Goal: Find specific page/section: Find specific page/section

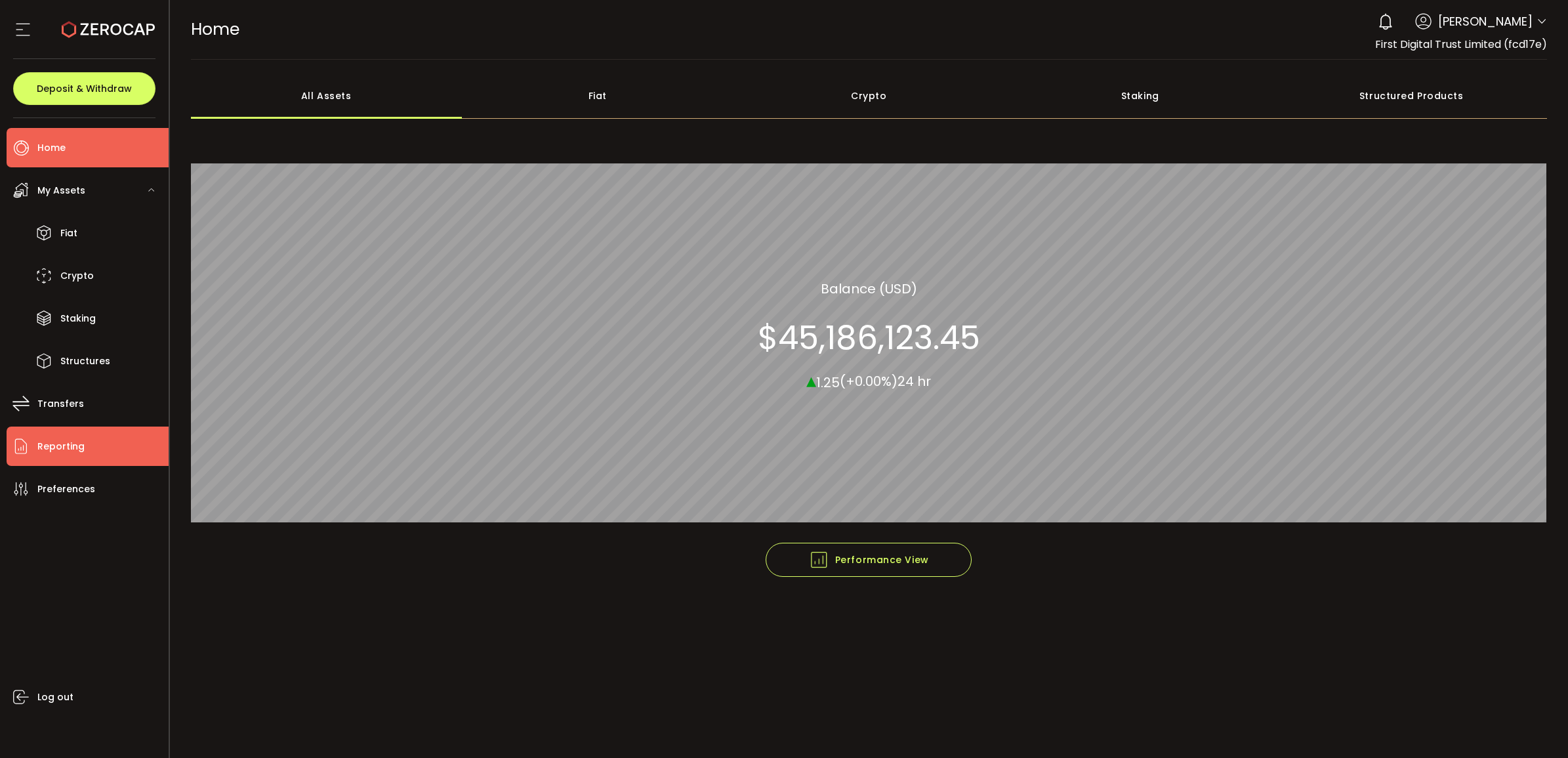
click at [97, 445] on li "Reporting" at bounding box center [88, 446] width 162 height 39
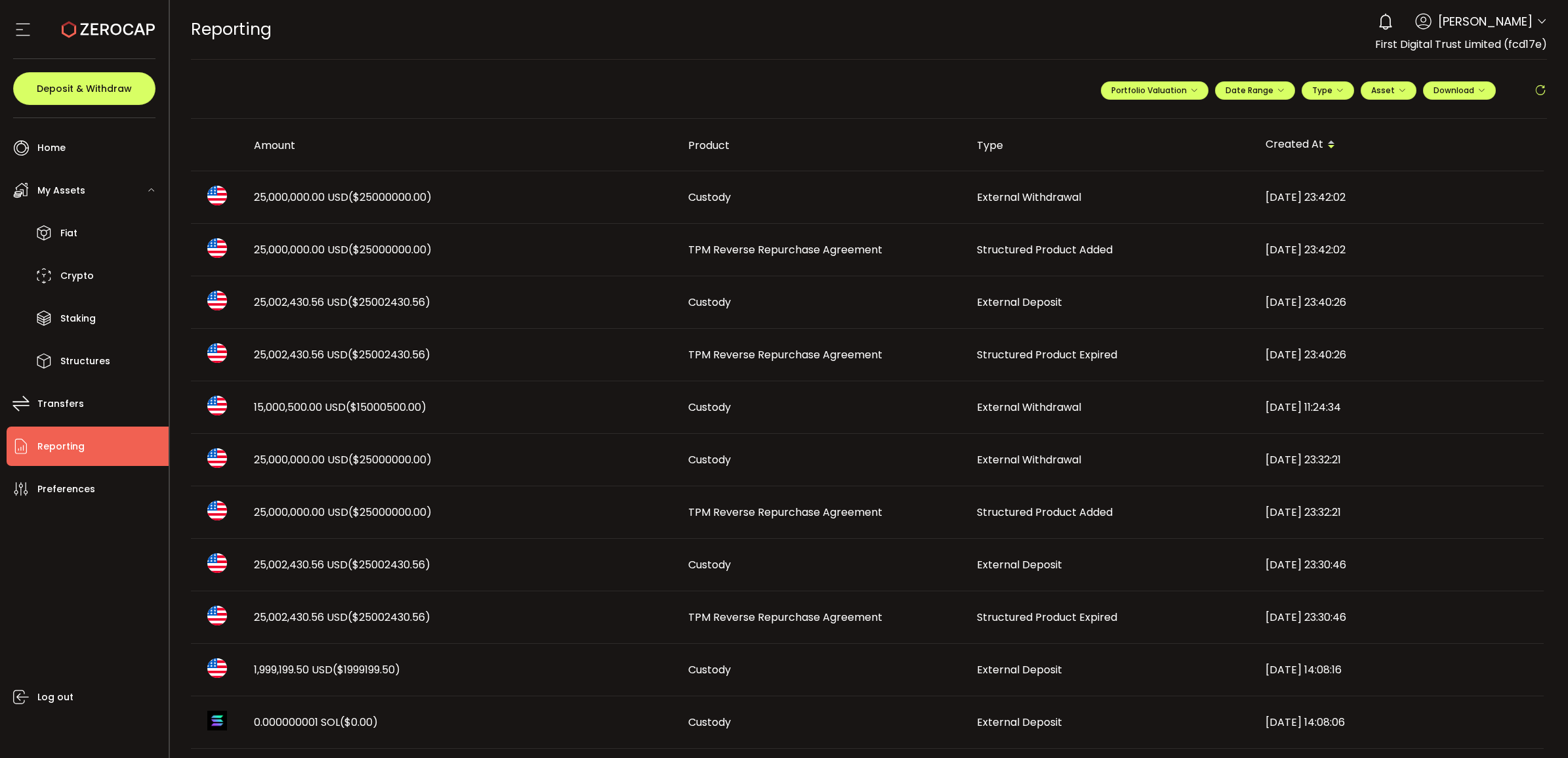
click at [972, 345] on td "Structured Product Expired" at bounding box center [1111, 355] width 288 height 53
click at [992, 355] on span "Structured Product Expired" at bounding box center [1047, 355] width 141 height 15
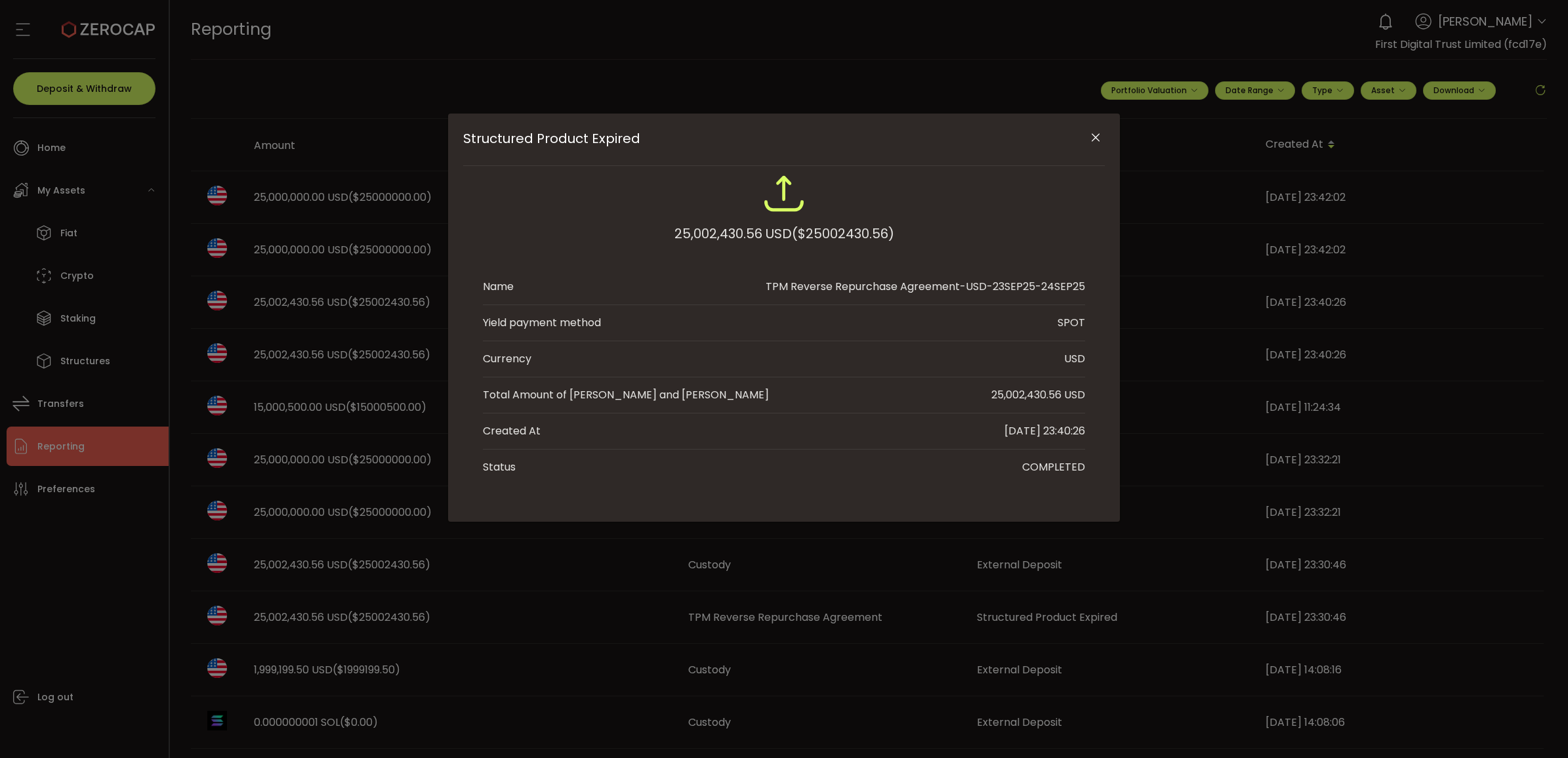
click at [1089, 138] on icon "Close" at bounding box center [1095, 137] width 13 height 13
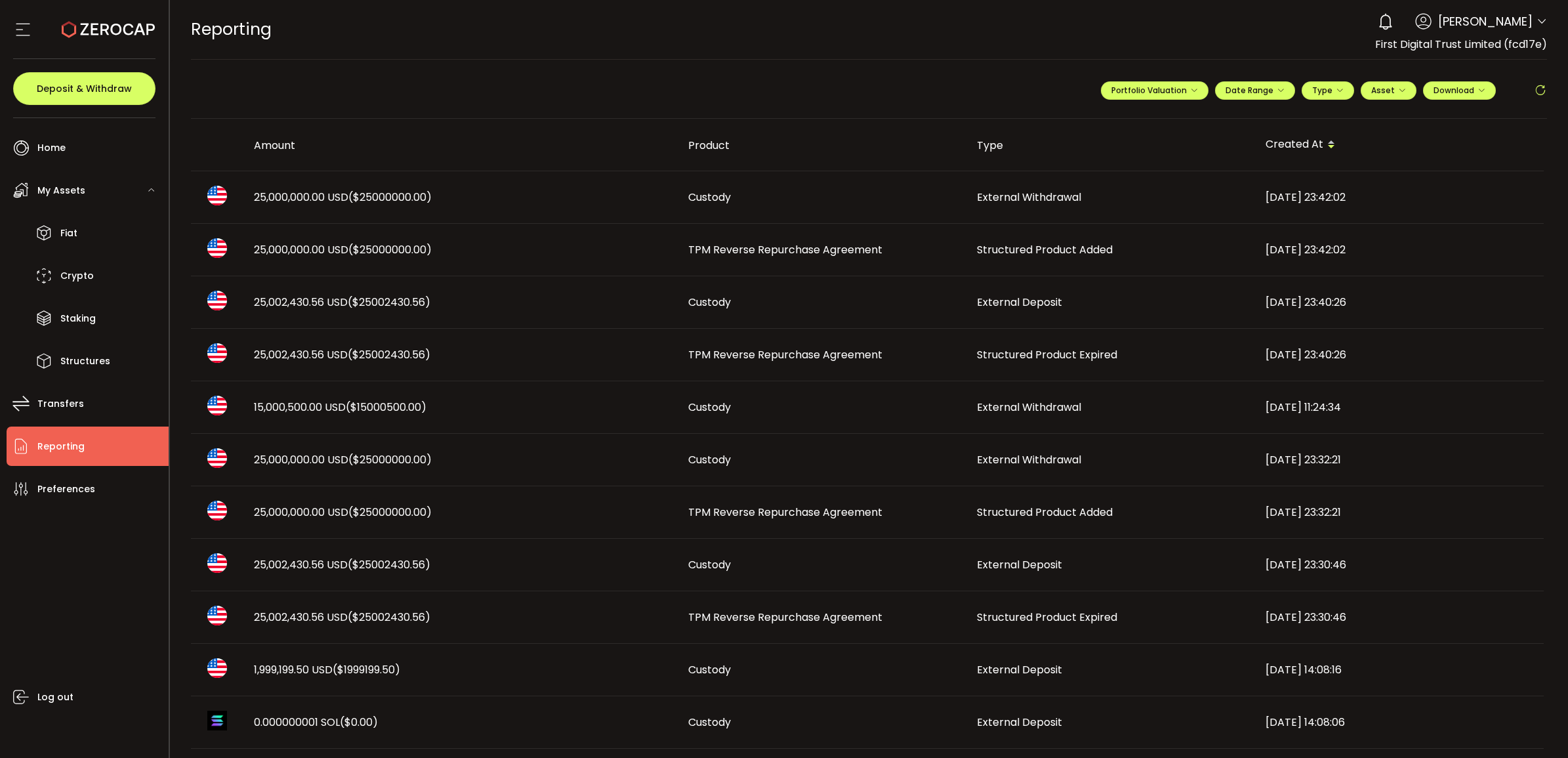
click at [985, 245] on span "Structured Product Added" at bounding box center [1044, 249] width 136 height 15
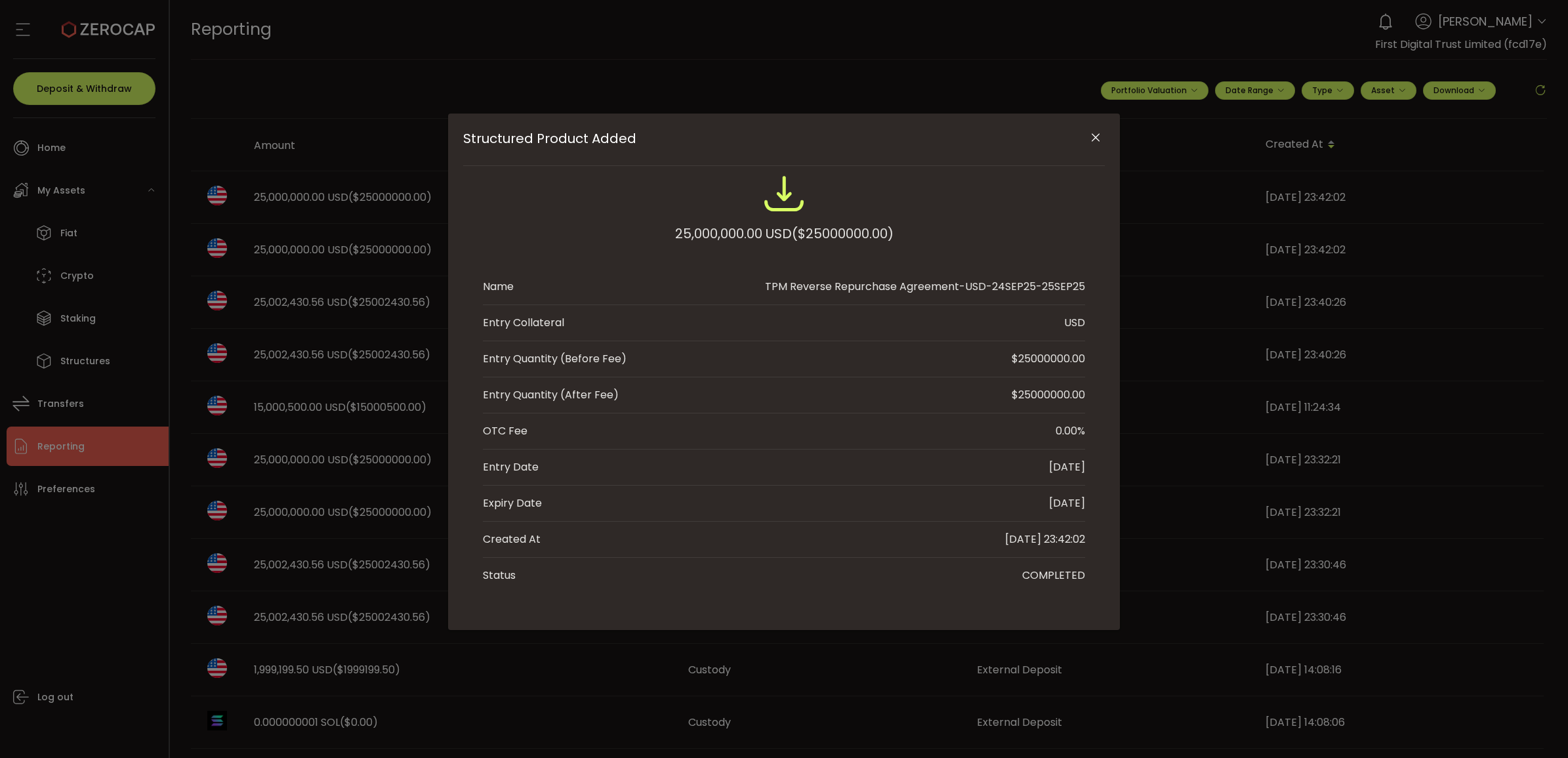
click at [1099, 136] on icon "Close" at bounding box center [1095, 137] width 13 height 13
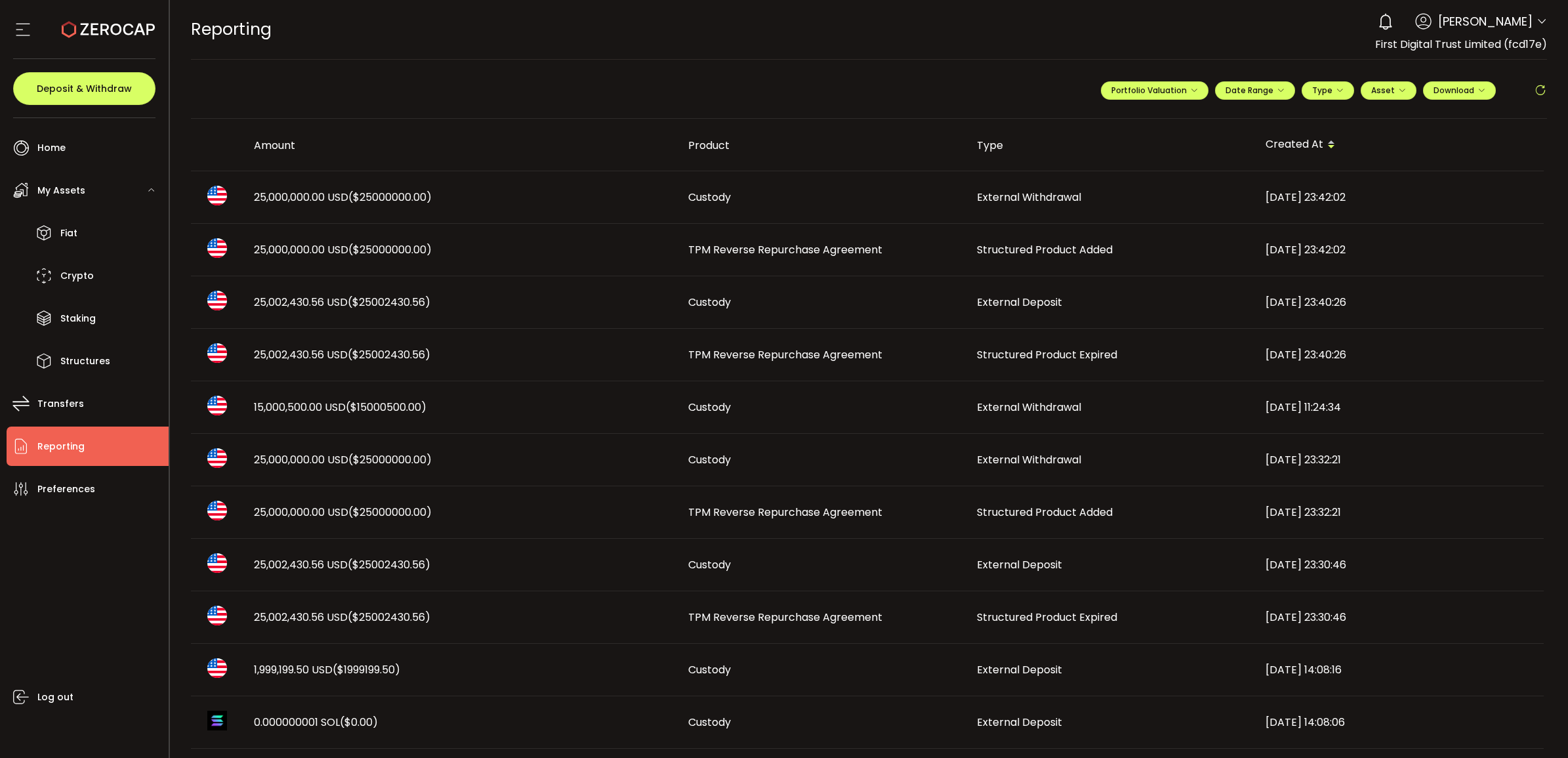
click at [317, 255] on span "25,000,000.00 USD ($25000000.00)" at bounding box center [343, 249] width 178 height 15
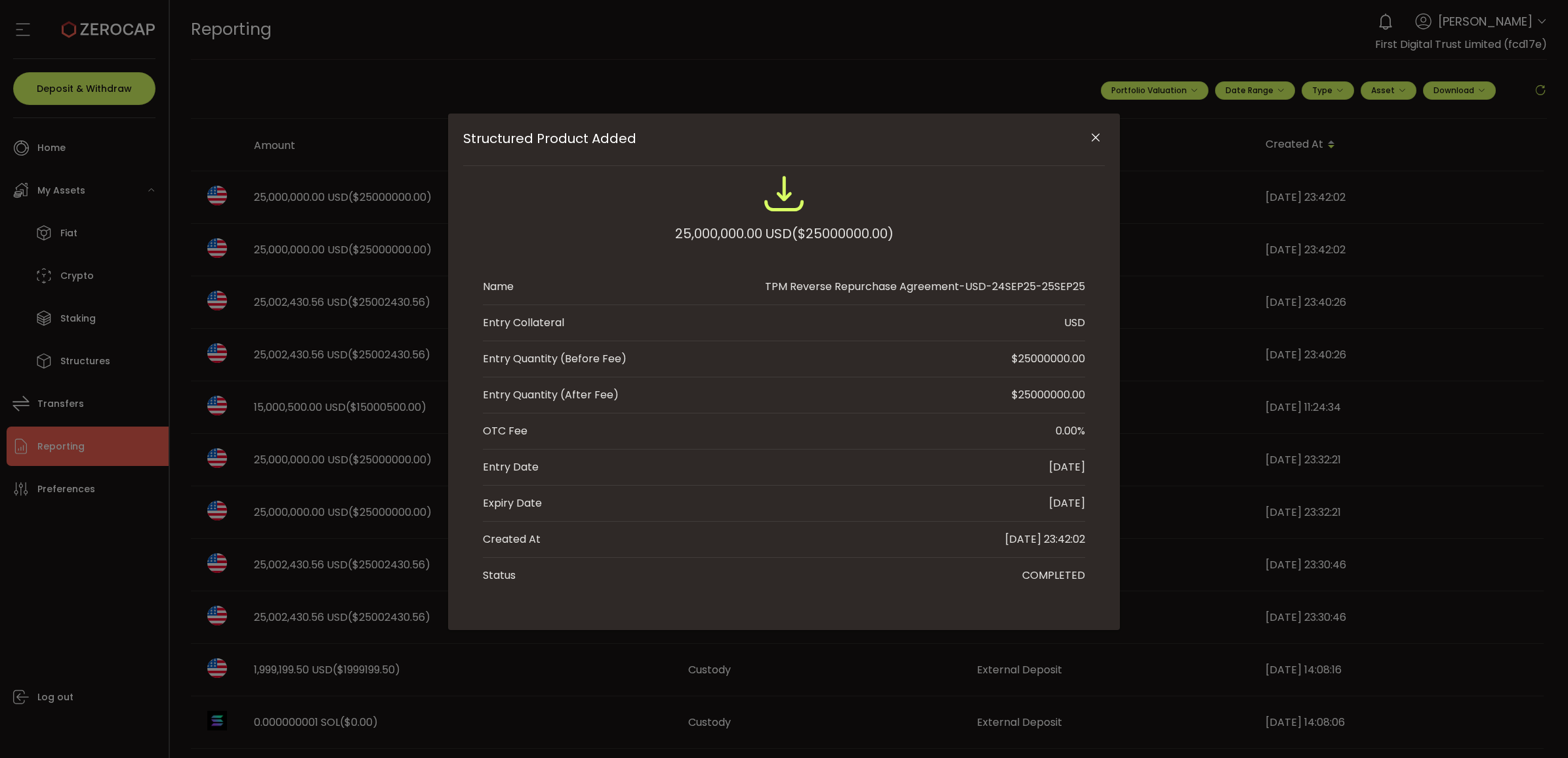
click at [1100, 138] on icon "Close" at bounding box center [1095, 137] width 13 height 13
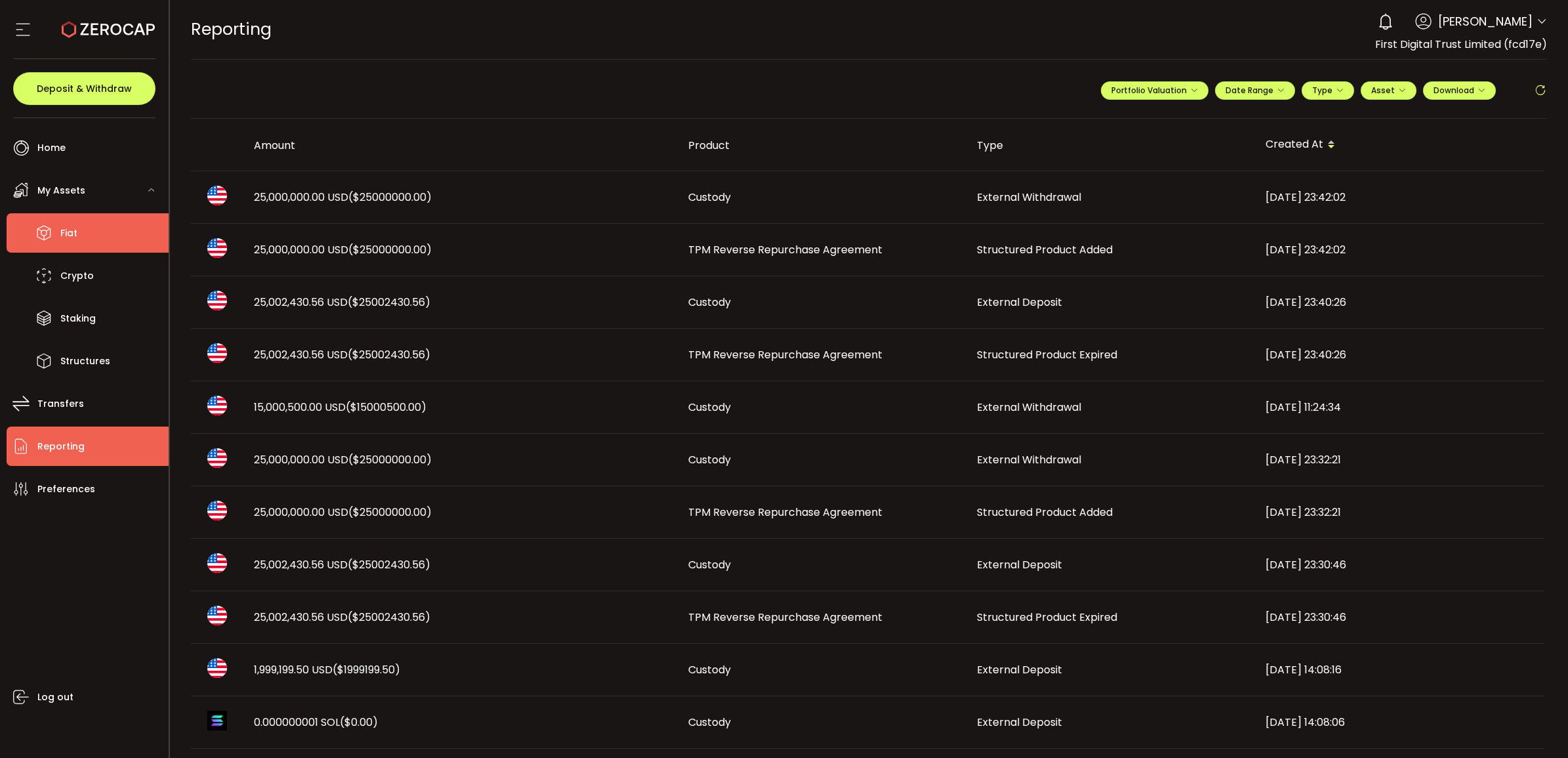
click at [94, 230] on li "Fiat" at bounding box center [88, 233] width 162 height 39
